Goal: Task Accomplishment & Management: Complete application form

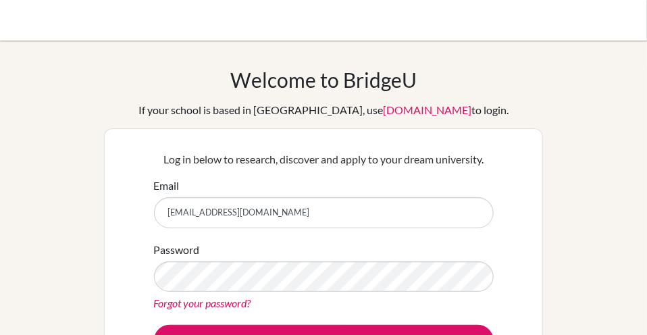
type input "careers@redlands.nsw.edu.au"
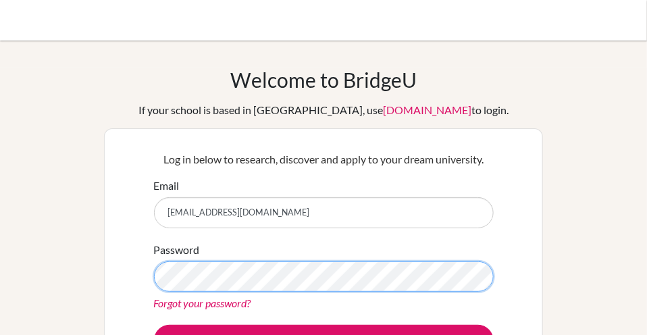
click at [154, 325] on button "Log in" at bounding box center [324, 340] width 340 height 31
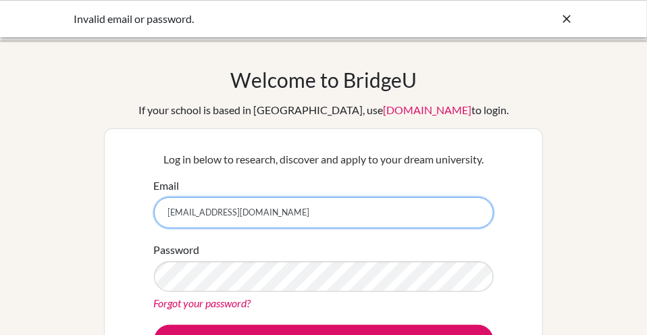
click at [195, 214] on input "careers@redlands.nsw.edu.au" at bounding box center [324, 212] width 340 height 31
type input "churst@redlands.nsw.edu.au"
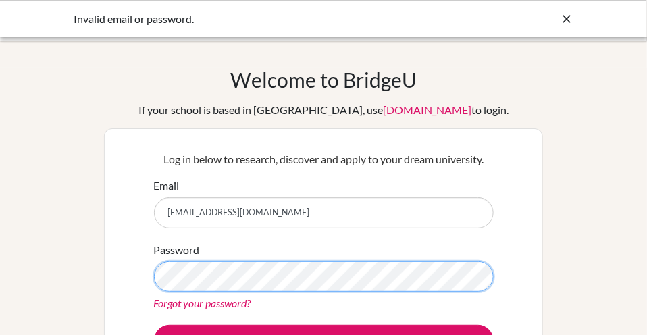
click at [154, 325] on button "Log in" at bounding box center [324, 340] width 340 height 31
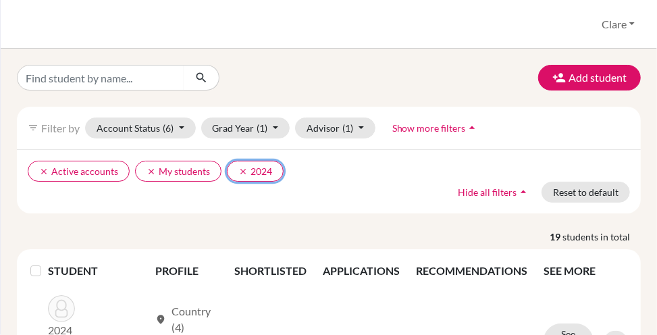
click at [240, 169] on icon "clear" at bounding box center [242, 171] width 9 height 9
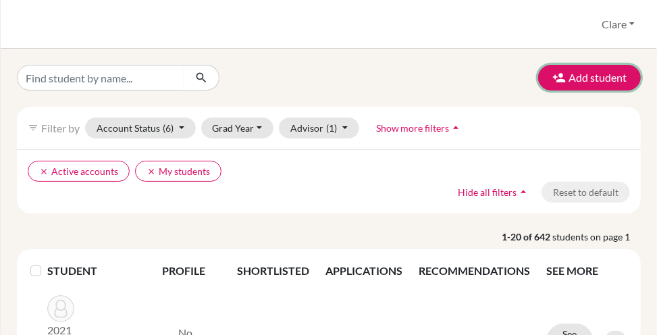
click at [585, 81] on button "Add student" at bounding box center [589, 78] width 103 height 26
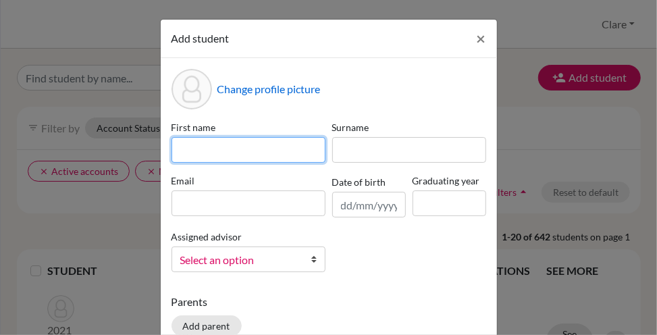
click at [261, 144] on input at bounding box center [249, 150] width 154 height 26
type input "Madison"
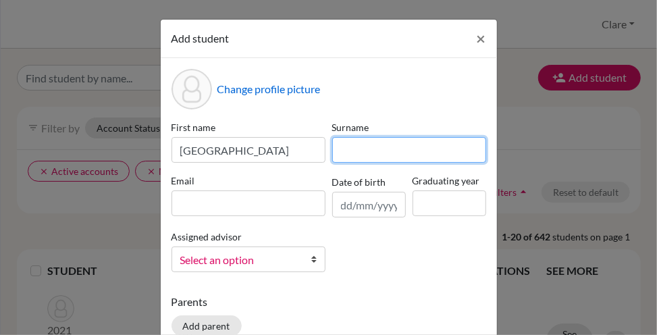
click at [411, 151] on input at bounding box center [409, 150] width 154 height 26
type input "Noes"
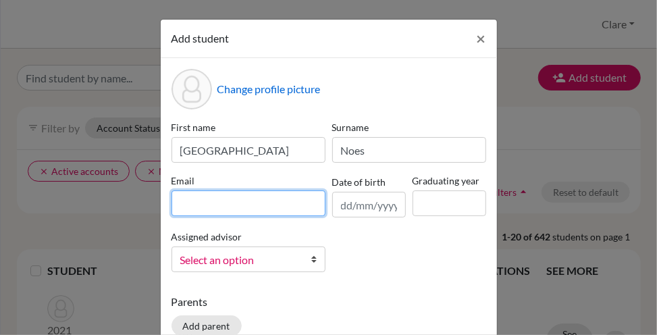
click at [237, 206] on input at bounding box center [249, 204] width 154 height 26
type input "[EMAIL_ADDRESS][DOMAIN_NAME]"
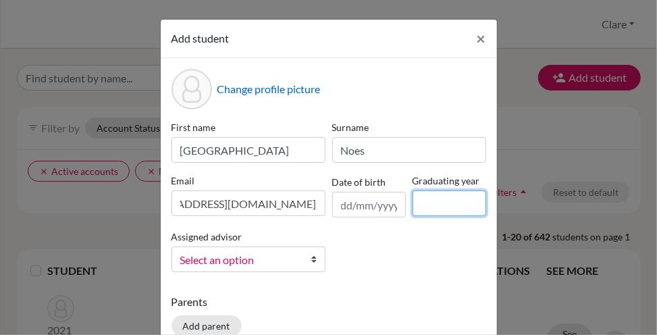
click at [413, 205] on input at bounding box center [450, 204] width 74 height 26
type input "2025"
click at [239, 263] on span "Select an option" at bounding box center [239, 260] width 119 height 18
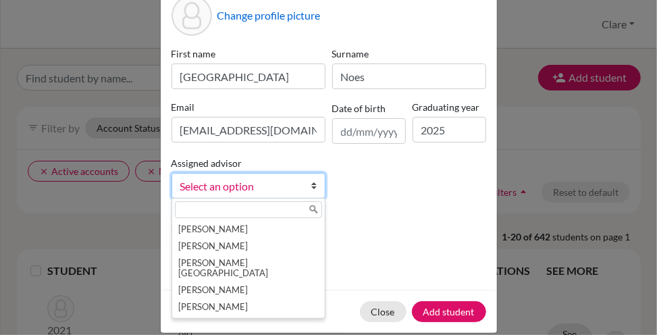
scroll to position [80, 0]
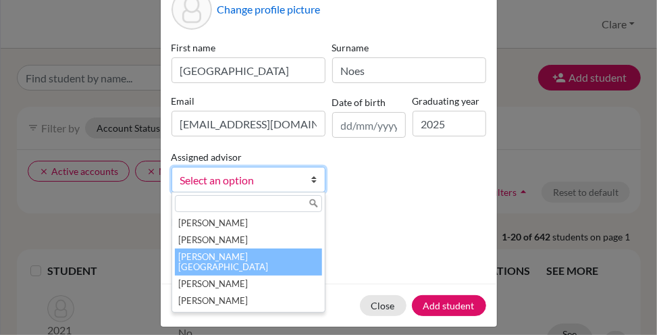
click at [210, 257] on li "Hurst, Clare" at bounding box center [248, 262] width 147 height 27
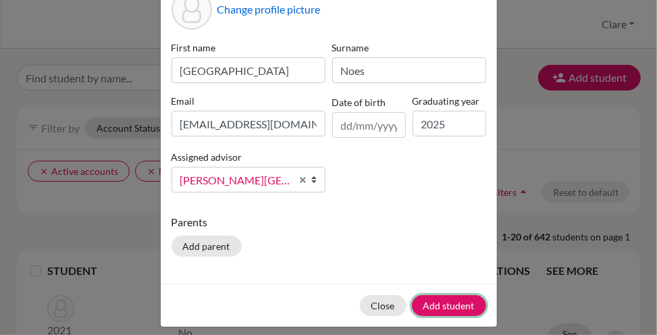
click at [453, 302] on button "Add student" at bounding box center [449, 305] width 74 height 21
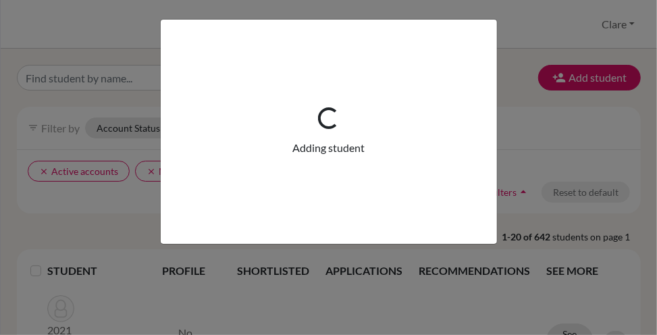
scroll to position [0, 0]
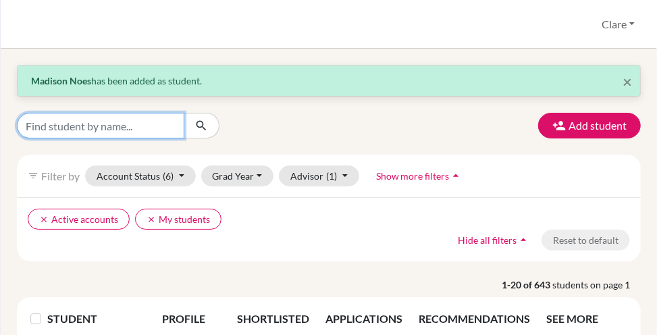
drag, startPoint x: 89, startPoint y: 121, endPoint x: 72, endPoint y: 95, distance: 30.7
type input "madison"
click button "submit" at bounding box center [202, 126] width 36 height 26
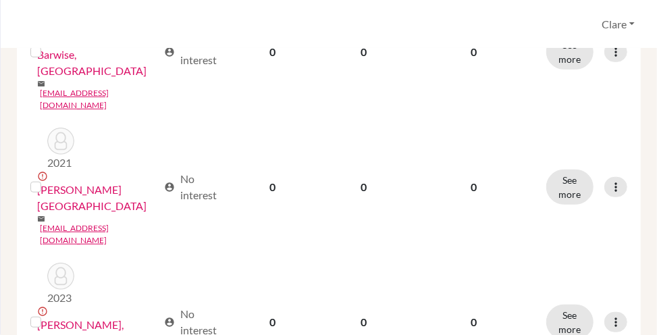
scroll to position [429, 0]
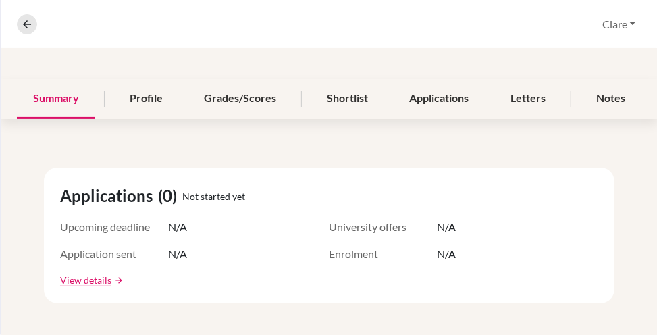
scroll to position [137, 0]
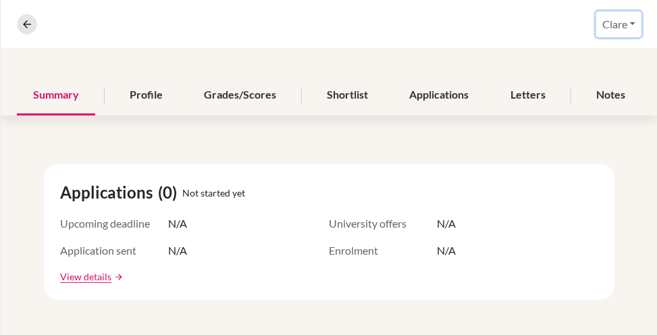
click at [620, 28] on button "Clare" at bounding box center [619, 24] width 45 height 26
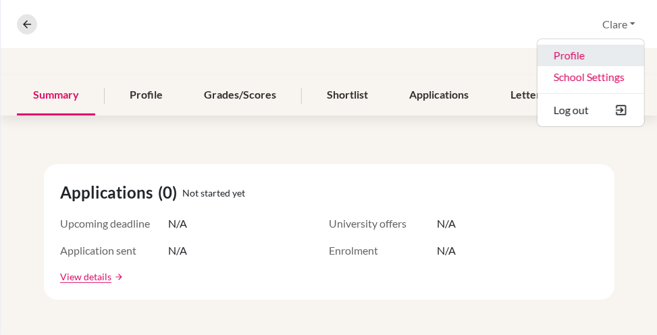
click at [570, 56] on link "Profile" at bounding box center [591, 56] width 107 height 22
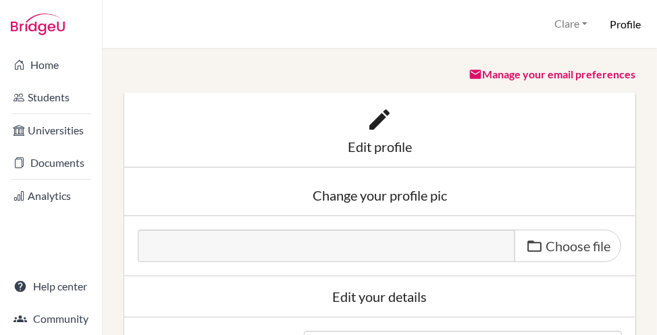
scroll to position [9, 0]
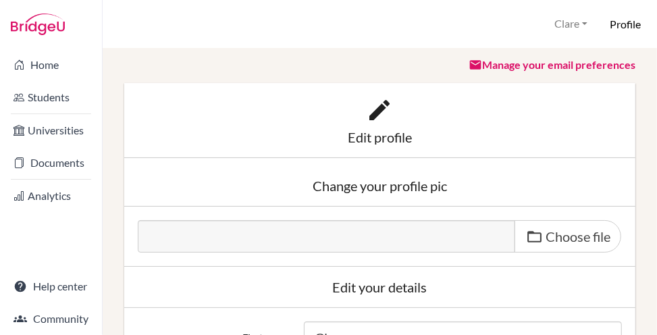
click at [67, 161] on link "Documents" at bounding box center [51, 162] width 97 height 27
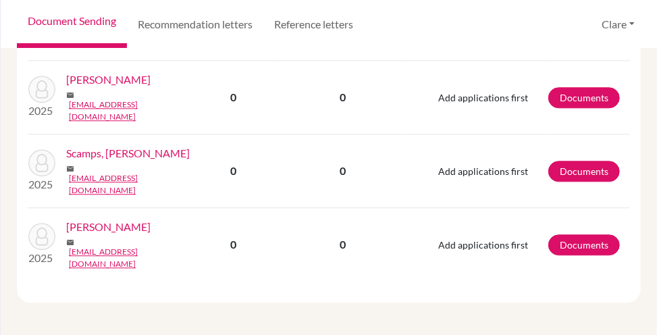
scroll to position [1404, 0]
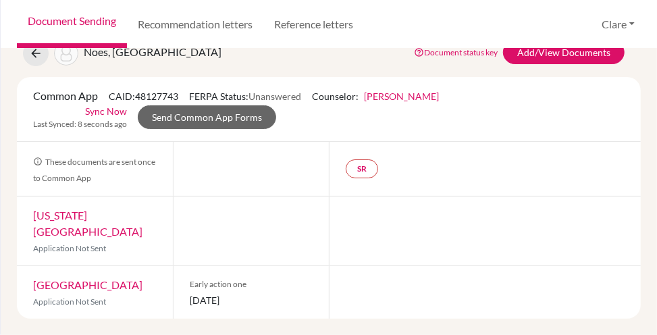
scroll to position [70, 0]
click at [68, 278] on link "[GEOGRAPHIC_DATA]" at bounding box center [87, 284] width 109 height 13
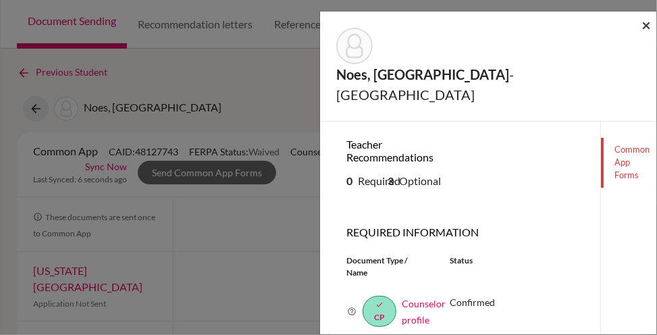
click at [647, 25] on span "×" at bounding box center [646, 25] width 9 height 20
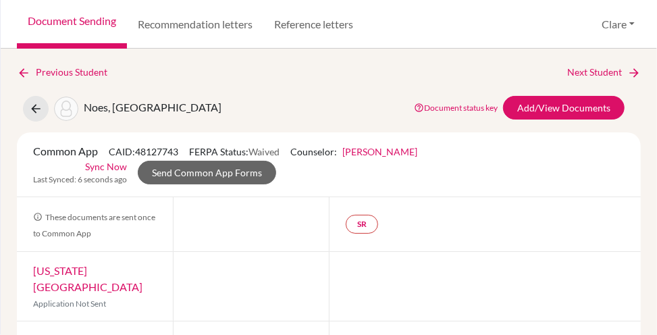
scroll to position [70, 0]
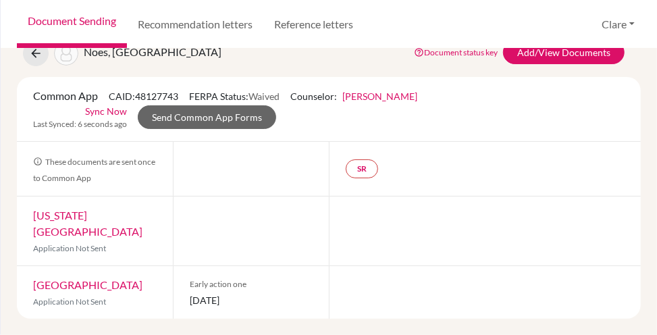
click at [47, 280] on link "[GEOGRAPHIC_DATA]" at bounding box center [87, 284] width 109 height 13
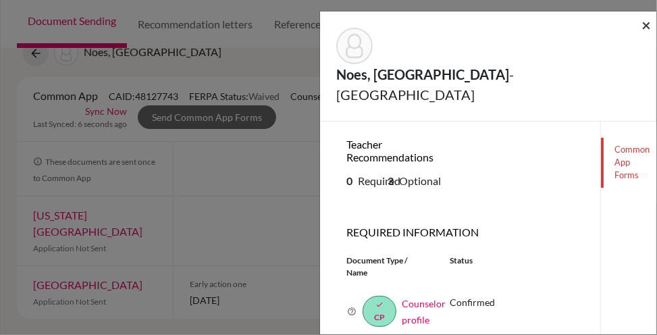
click at [651, 26] on span "×" at bounding box center [646, 25] width 9 height 20
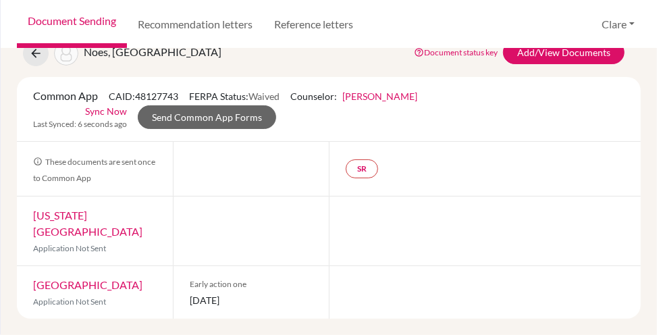
click at [458, 207] on div at bounding box center [485, 231] width 312 height 69
